Goal: Use online tool/utility: Use online tool/utility

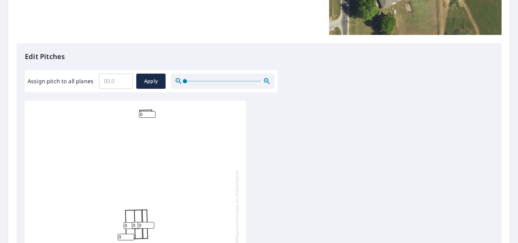
scroll to position [144, 0]
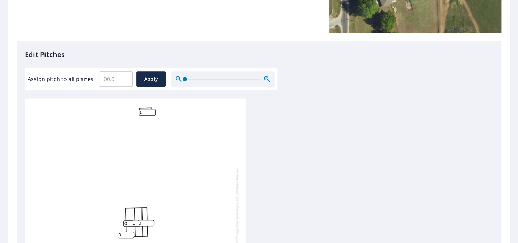
click at [116, 77] on input "Assign pitch to all planes" at bounding box center [116, 78] width 34 height 19
type input "5"
click at [150, 75] on span "Apply" at bounding box center [151, 79] width 18 height 9
type input "5"
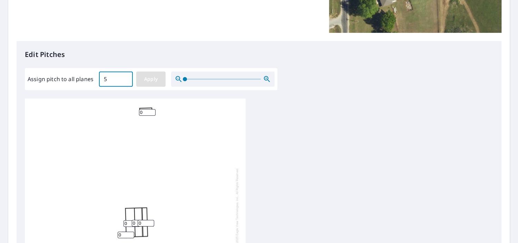
type input "5"
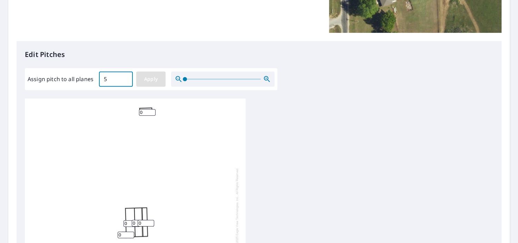
type input "5"
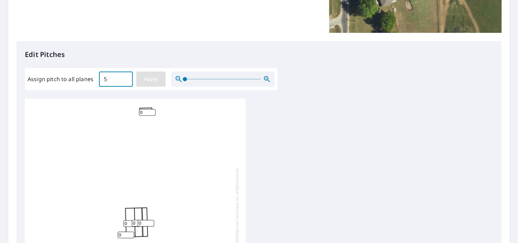
type input "5"
drag, startPoint x: 149, startPoint y: 110, endPoint x: 145, endPoint y: 110, distance: 4.2
click at [145, 110] on input "5" at bounding box center [147, 112] width 17 height 7
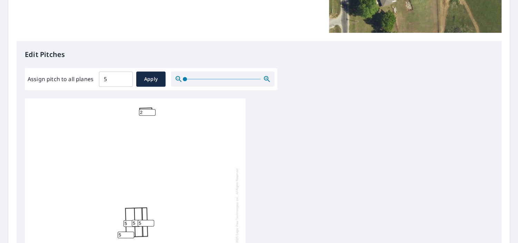
type input "1"
click at [277, 121] on div "5 5 5 5 5 5 5 5 5 5 5 1 5 5 5" at bounding box center [259, 206] width 468 height 216
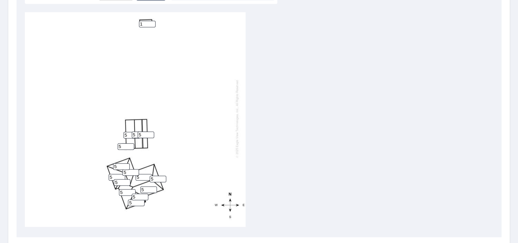
scroll to position [237, 0]
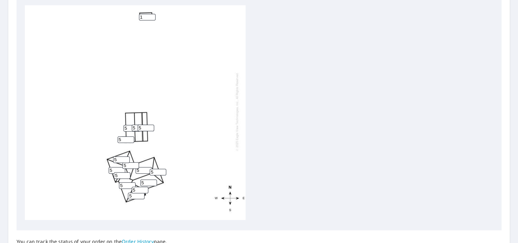
click at [145, 124] on input "5" at bounding box center [146, 127] width 17 height 7
type input "3"
click at [136, 124] on input "5" at bounding box center [140, 127] width 17 height 7
type input "3"
click at [127, 125] on input "5" at bounding box center [131, 128] width 17 height 7
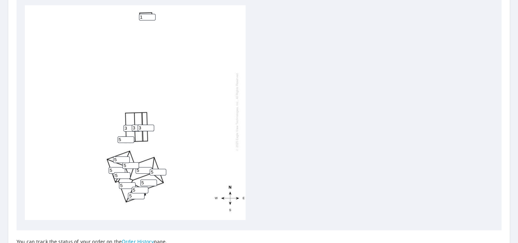
type input "3"
click at [123, 136] on input "5" at bounding box center [126, 139] width 17 height 7
type input "3"
click at [252, 121] on div "5 5 3 5 3 5 3 5 5 5 5 1 5 5 3" at bounding box center [259, 113] width 468 height 216
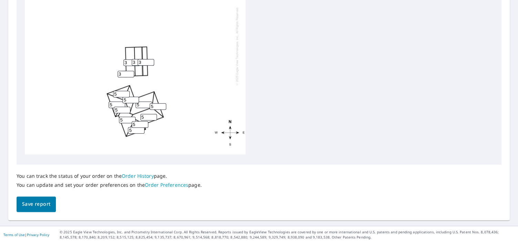
click at [37, 202] on span "Save report" at bounding box center [36, 204] width 28 height 9
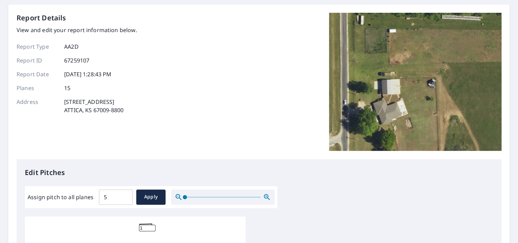
scroll to position [0, 0]
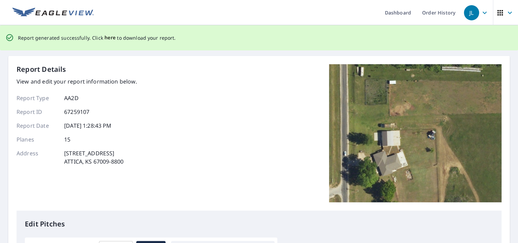
click at [107, 38] on span "here" at bounding box center [109, 37] width 11 height 9
